Goal: Find specific page/section: Find specific page/section

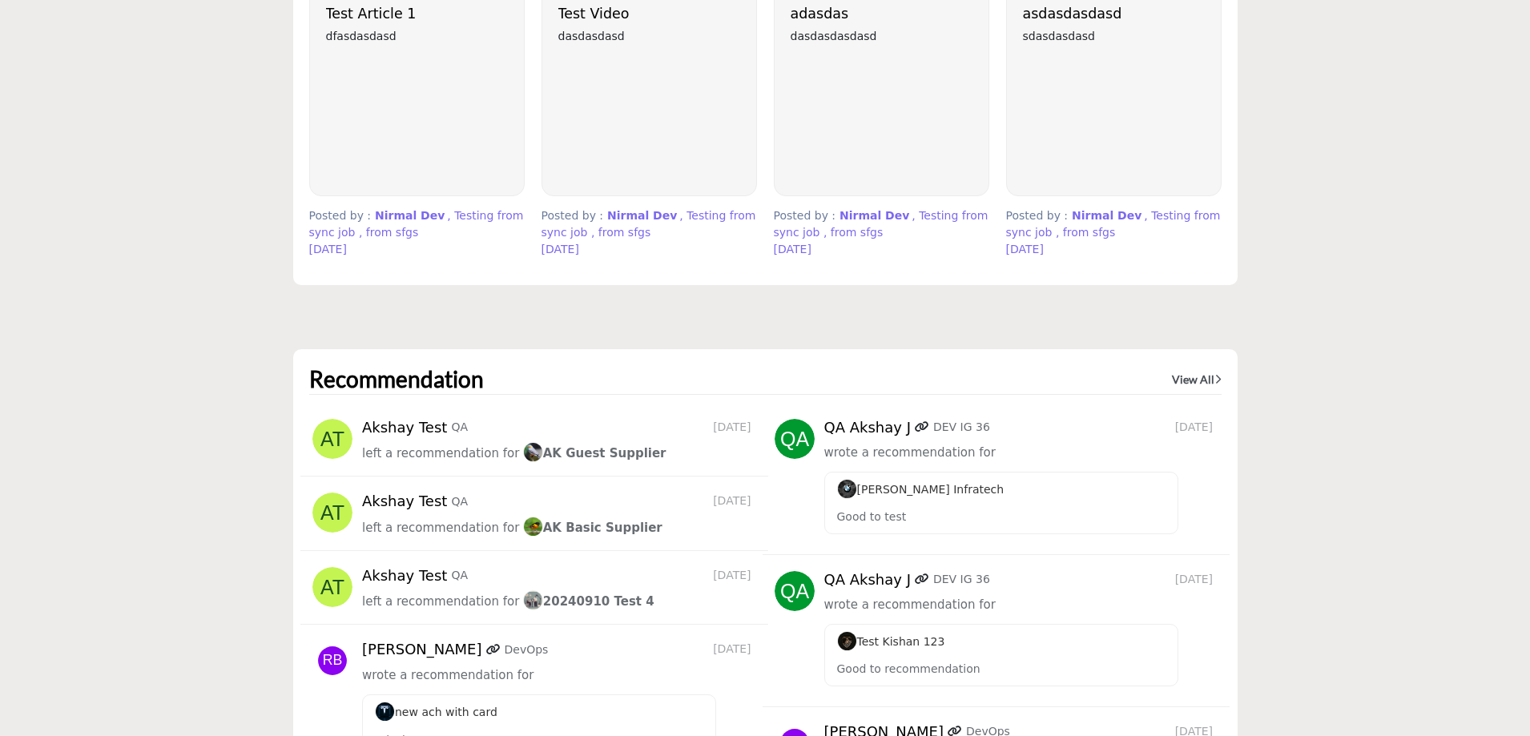
scroll to position [4566, 0]
